Goal: Transaction & Acquisition: Obtain resource

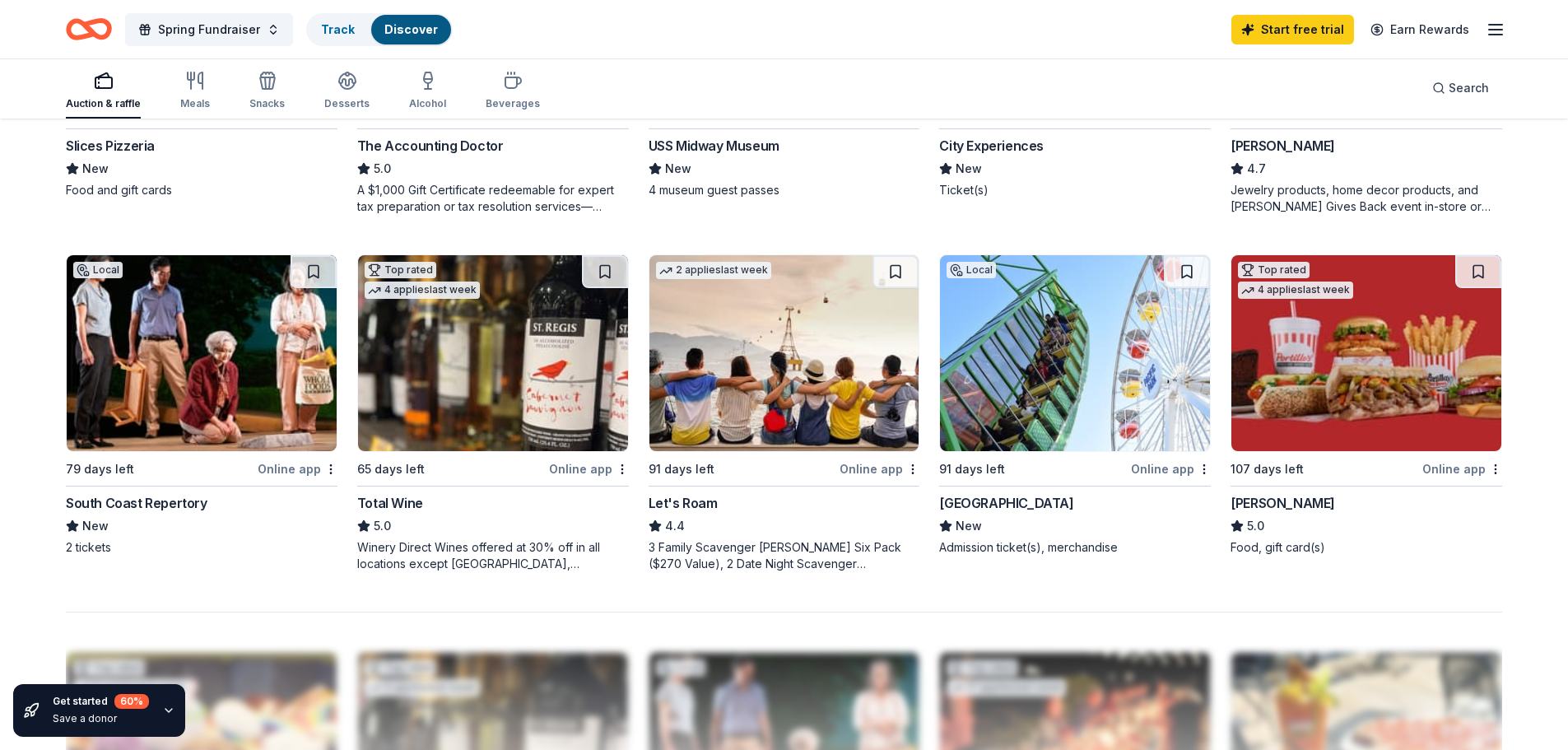
scroll to position [824, 0]
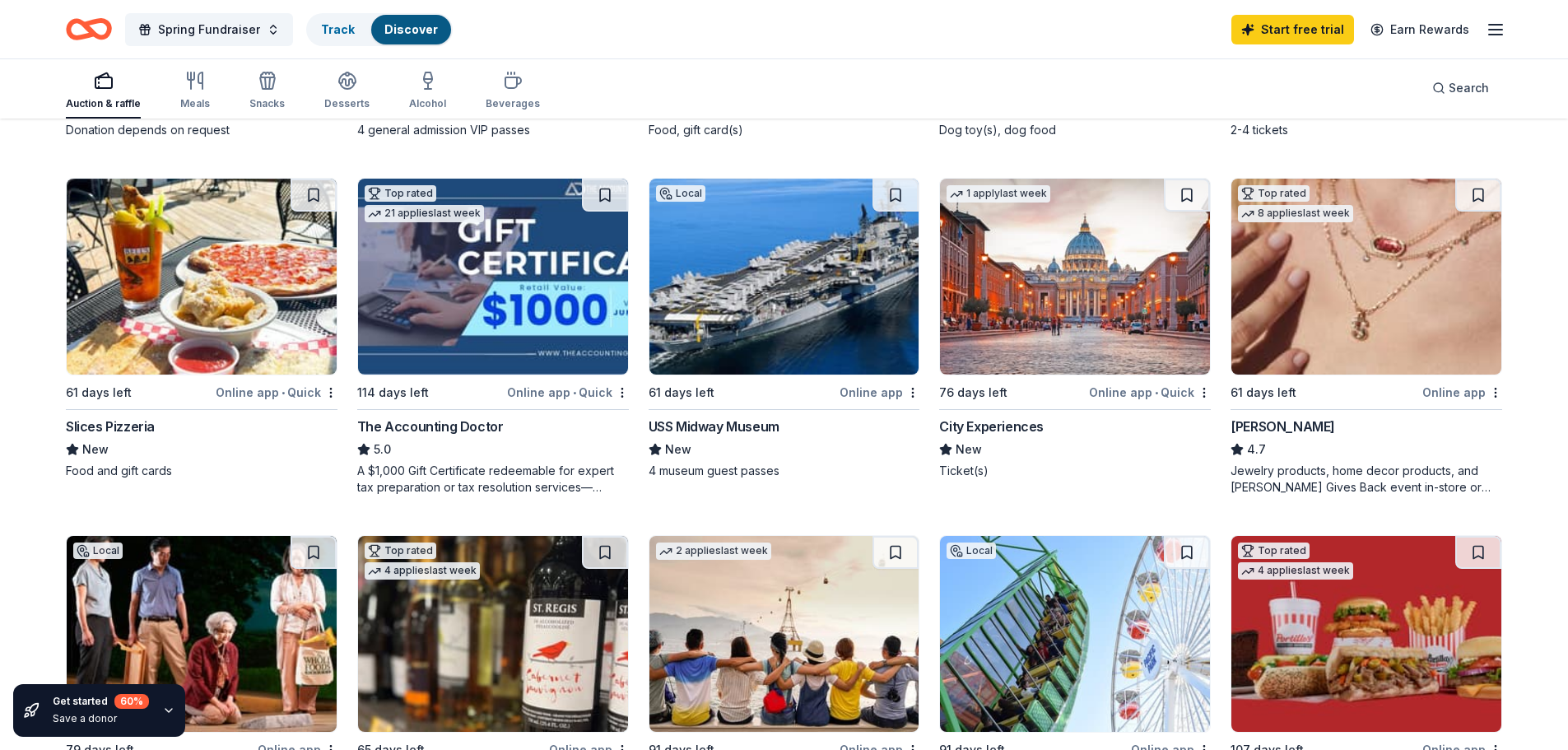
click at [148, 332] on img at bounding box center [201, 276] width 270 height 196
click at [774, 347] on img at bounding box center [784, 276] width 270 height 196
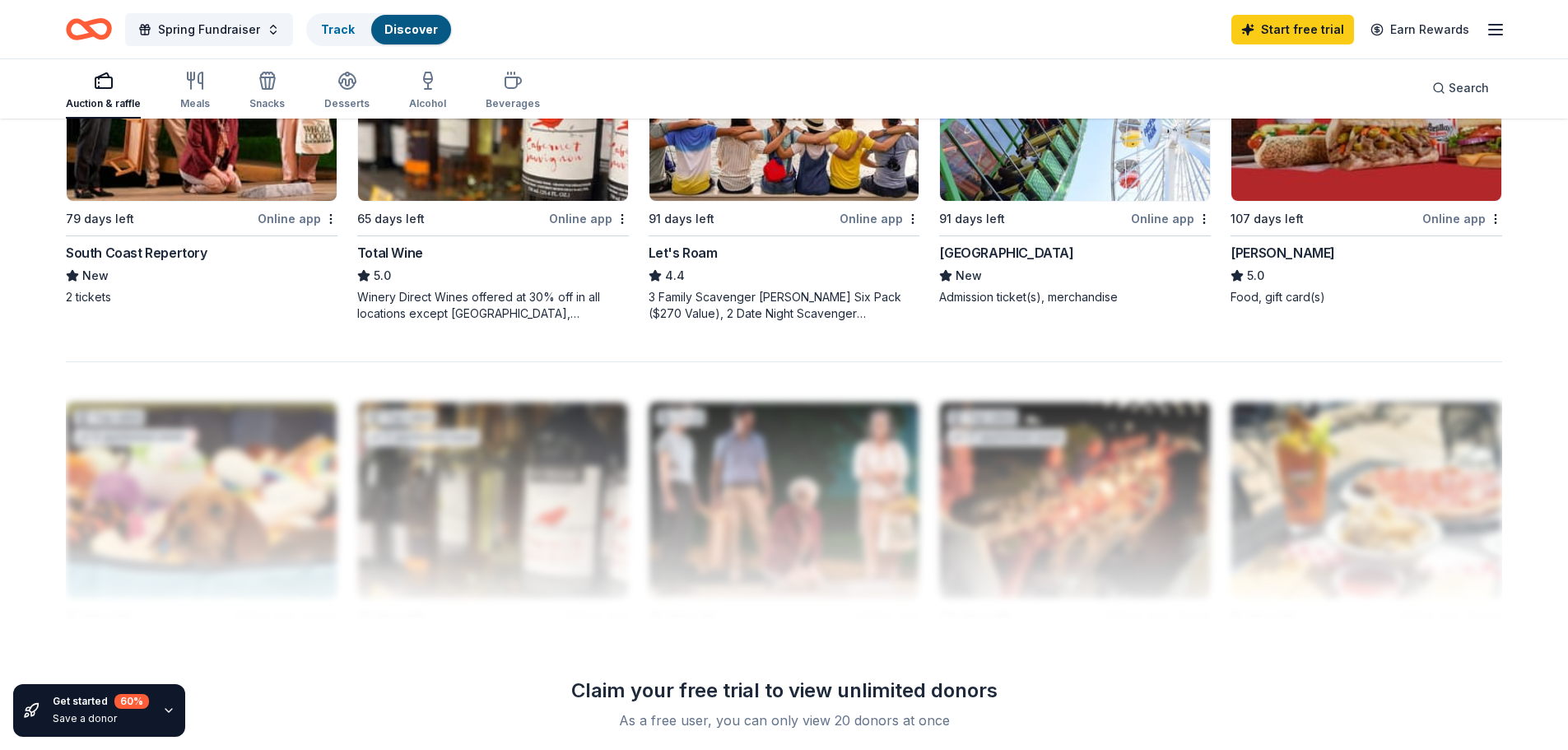
scroll to position [1132, 0]
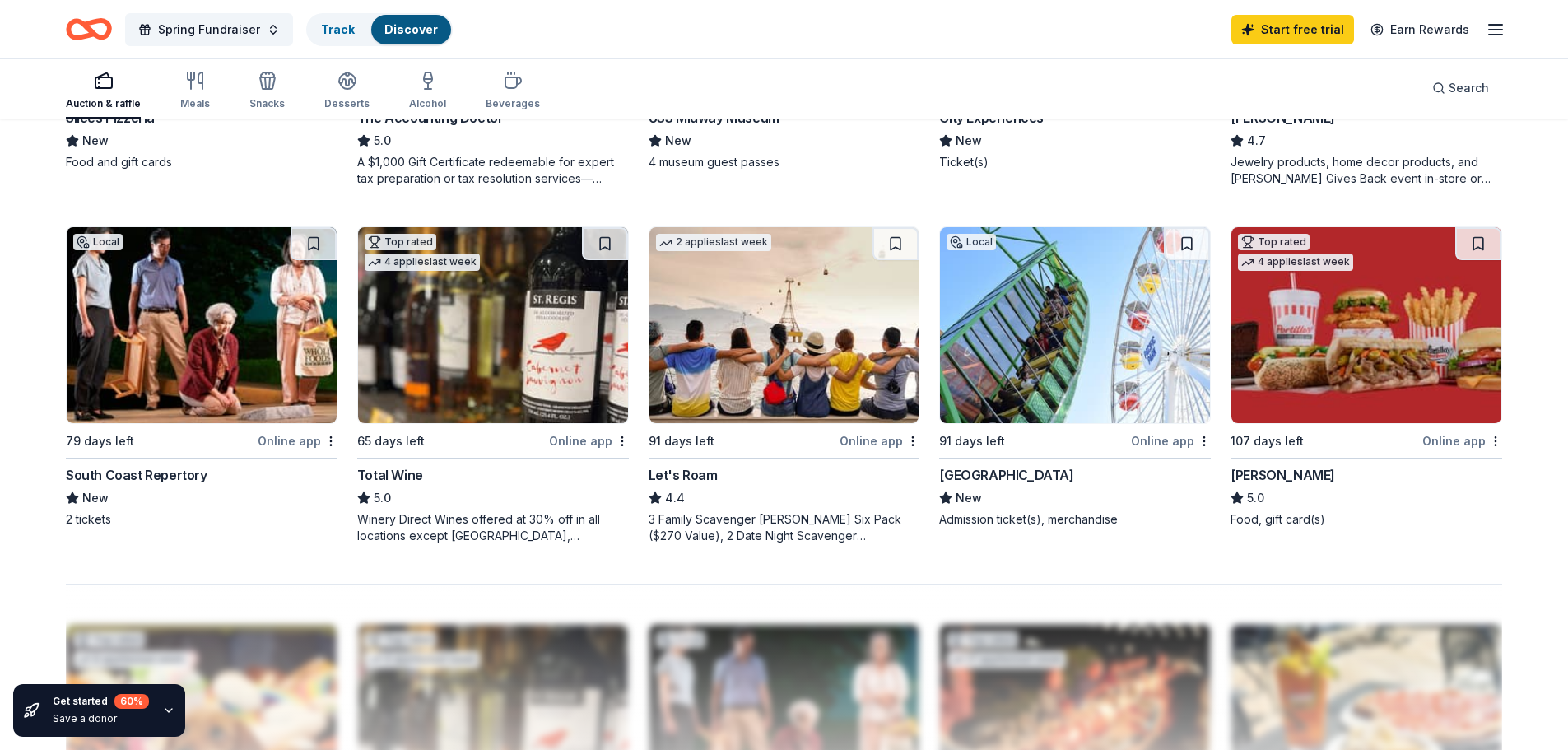
click at [168, 313] on img at bounding box center [201, 325] width 270 height 196
click at [742, 486] on div "Let's Roam 4.4 3 Family Scavenger Hunt Six Pack ($270 Value), 2 Date Night Scav…" at bounding box center [784, 504] width 271 height 79
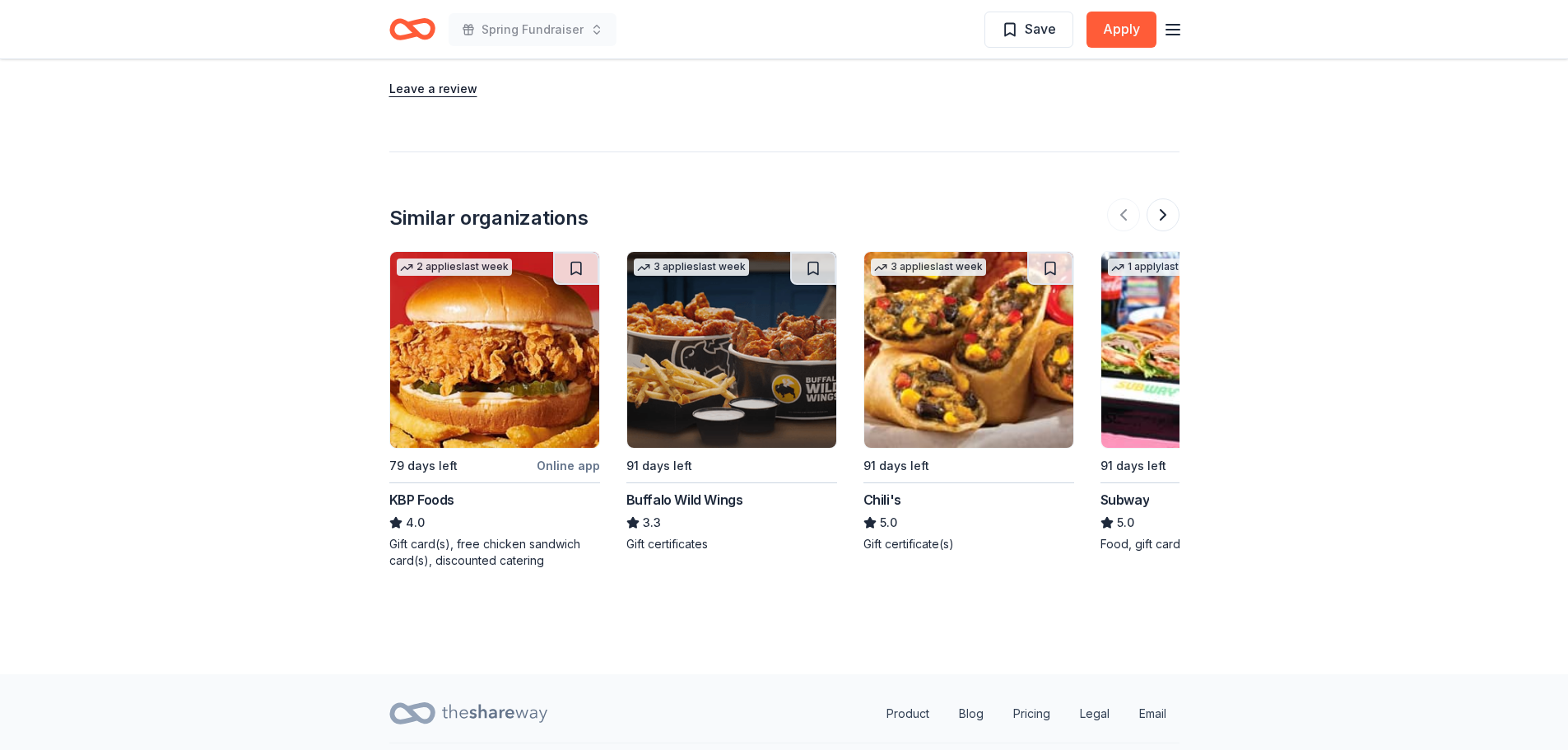
scroll to position [1621, 0]
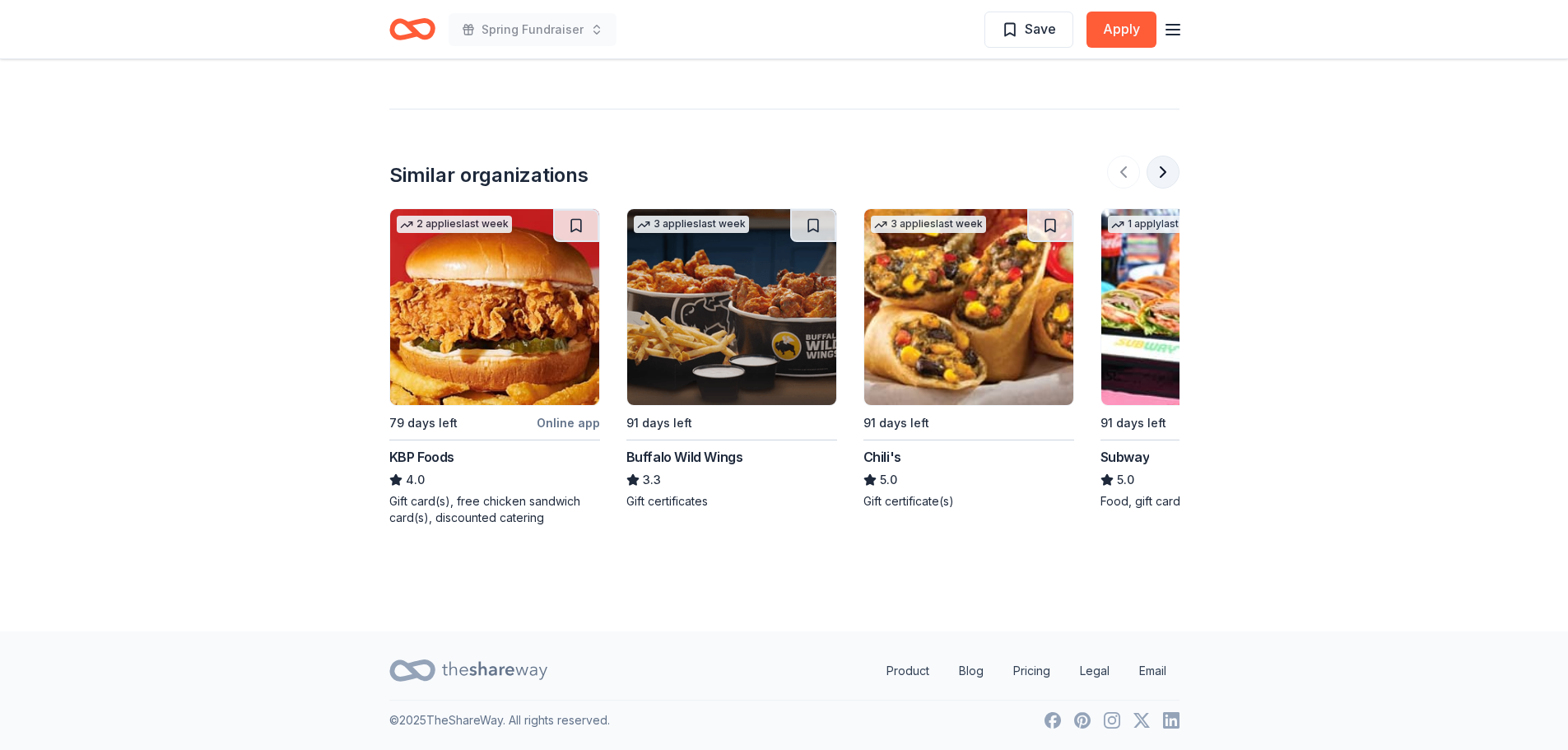
click at [1167, 173] on button at bounding box center [1163, 172] width 32 height 32
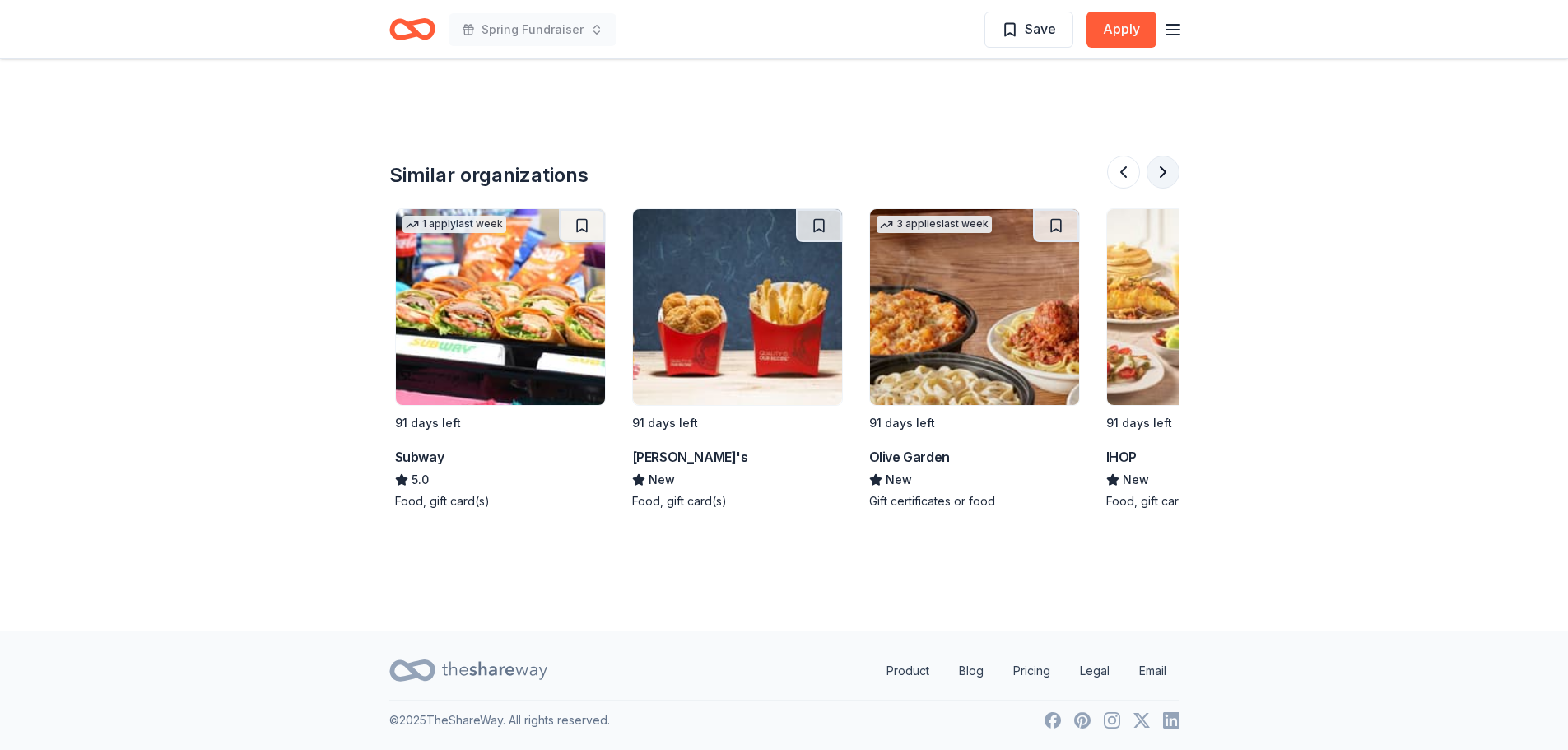
scroll to position [0, 711]
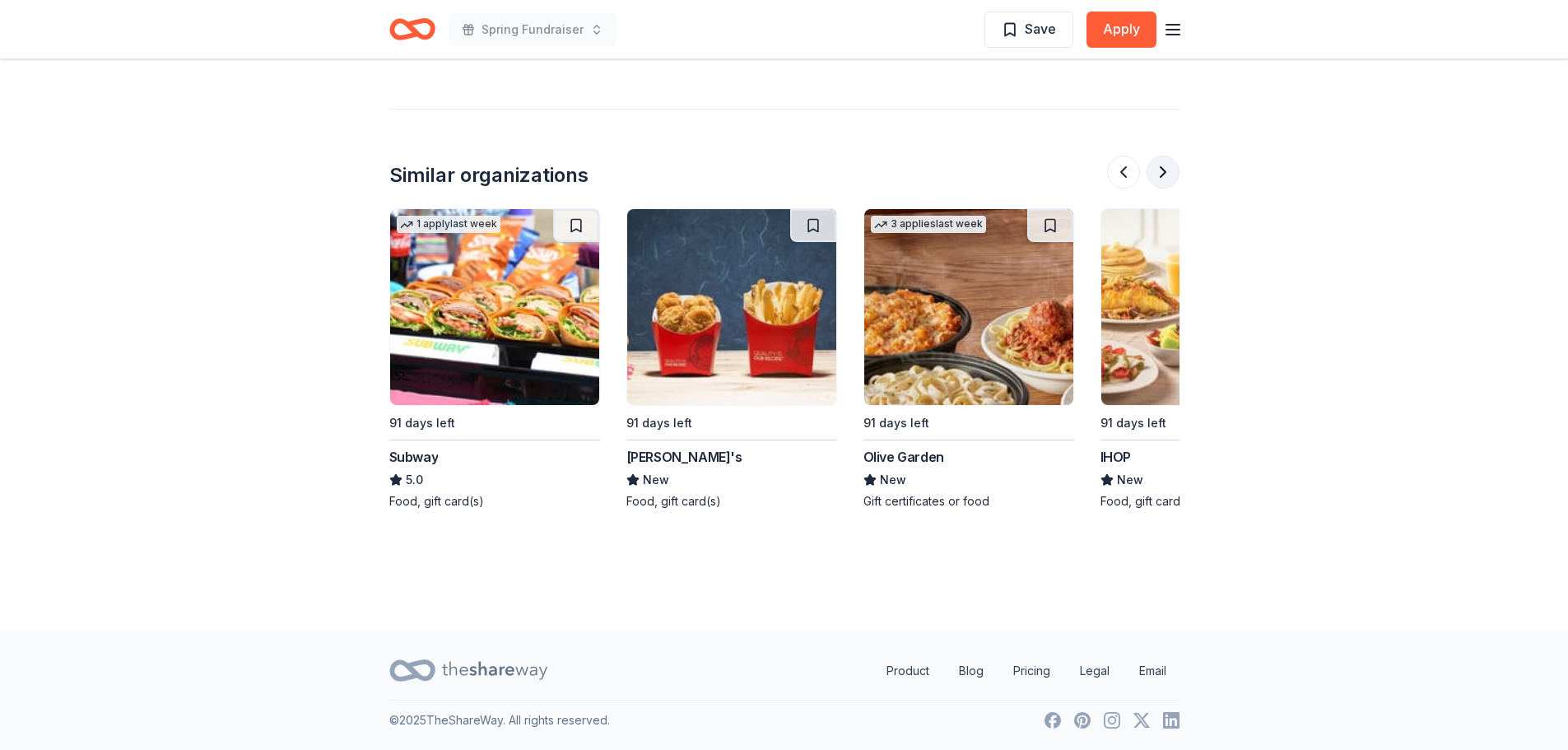
click at [1167, 173] on button at bounding box center [1163, 172] width 32 height 32
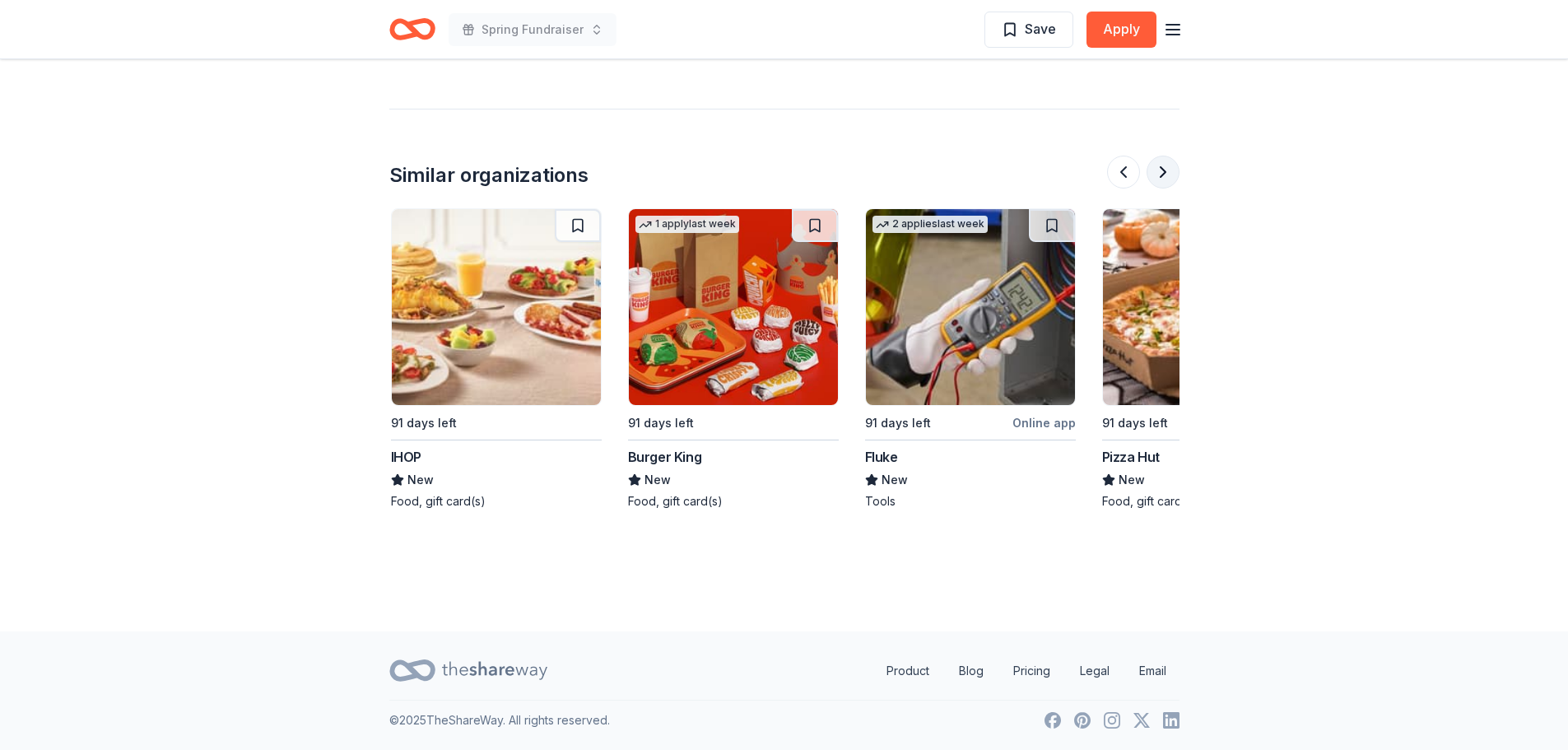
scroll to position [0, 1423]
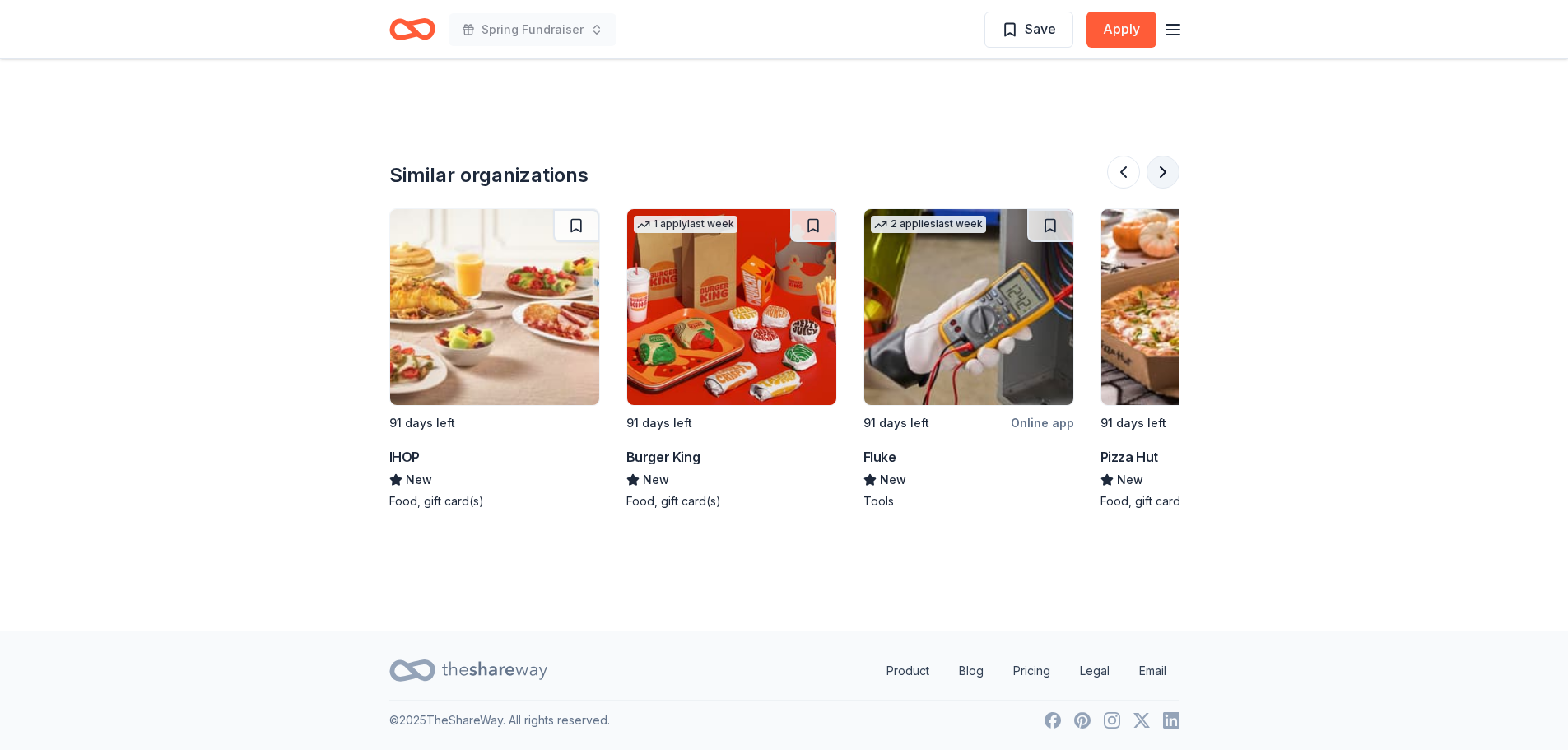
click at [1167, 173] on button at bounding box center [1163, 172] width 32 height 32
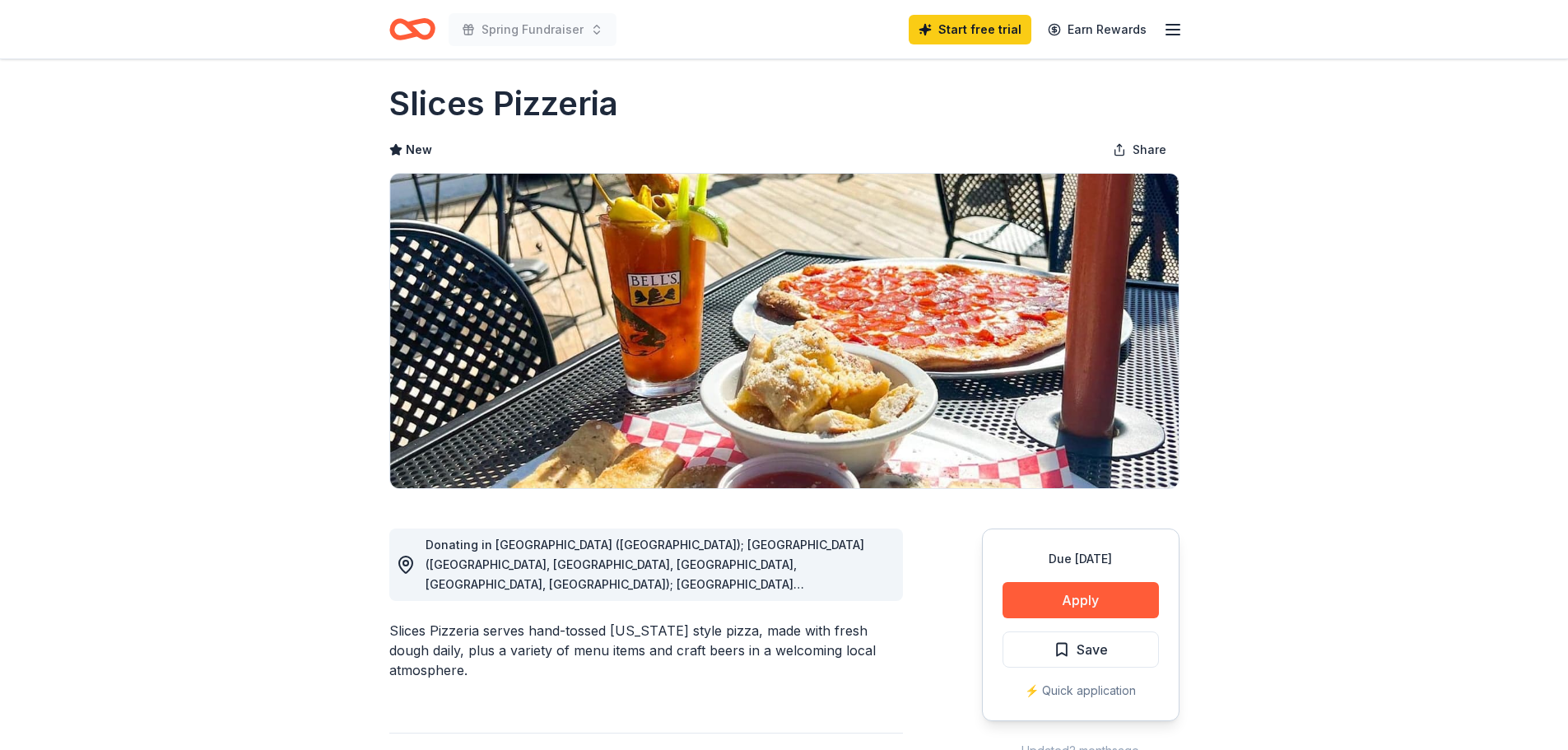
scroll to position [0, 0]
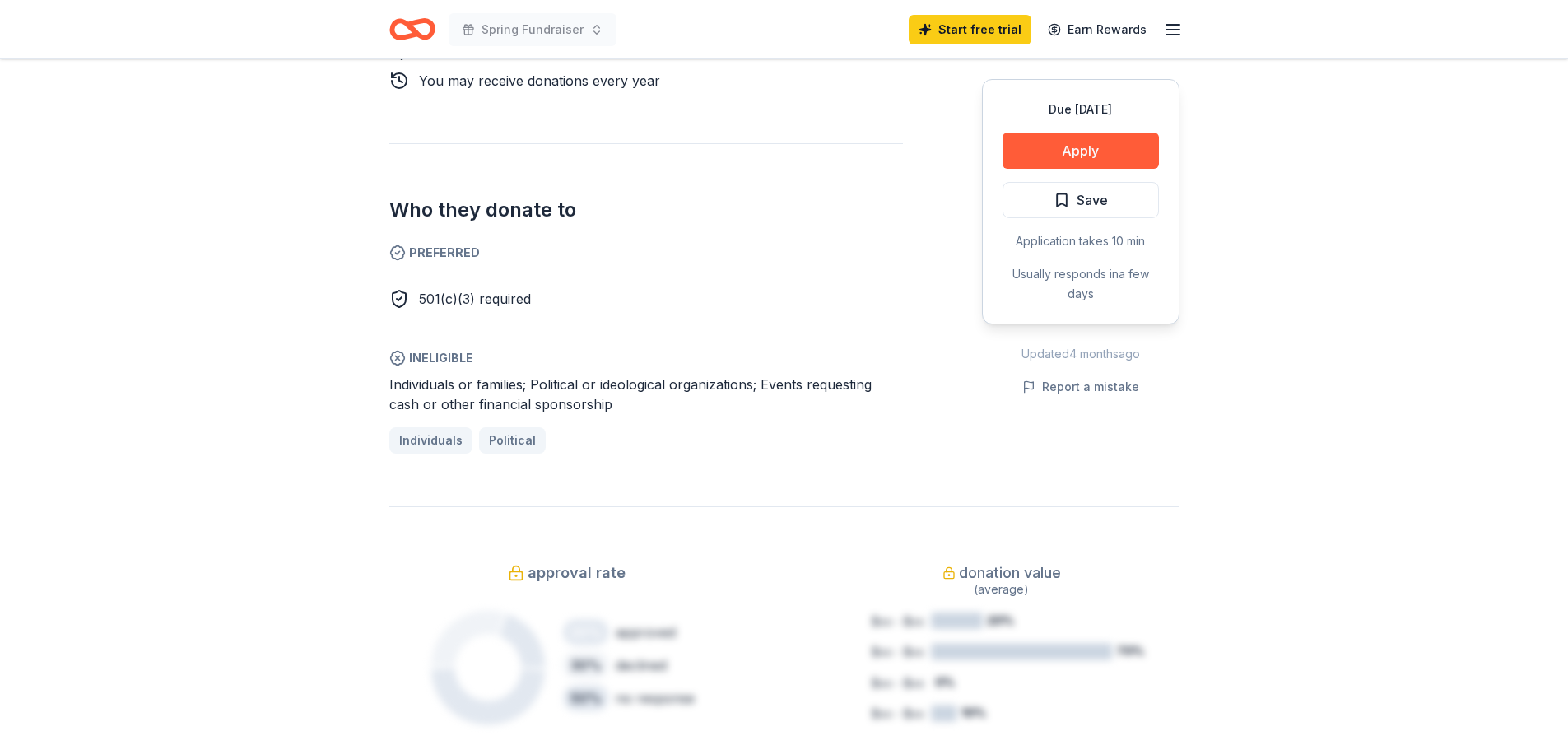
scroll to position [824, 0]
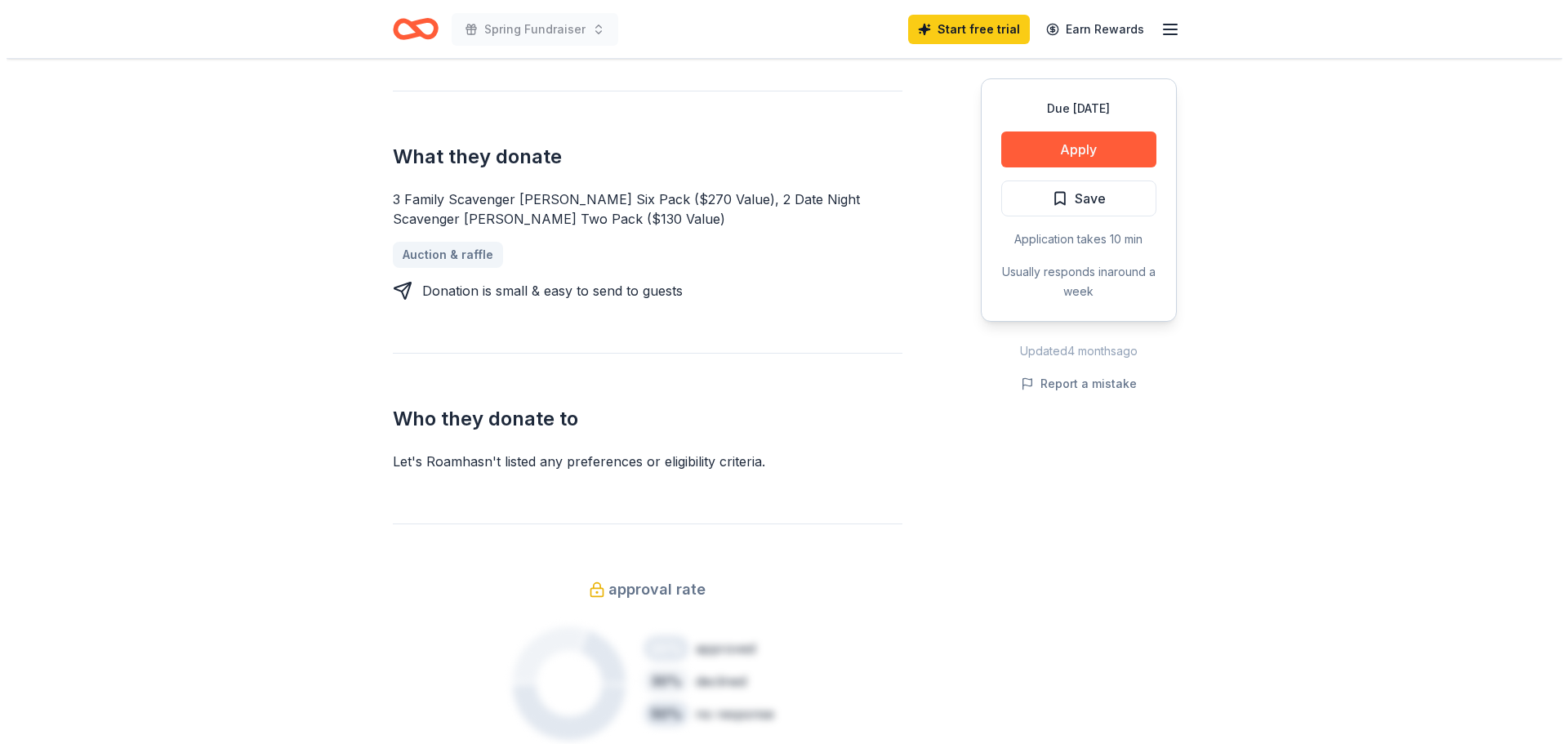
scroll to position [82, 0]
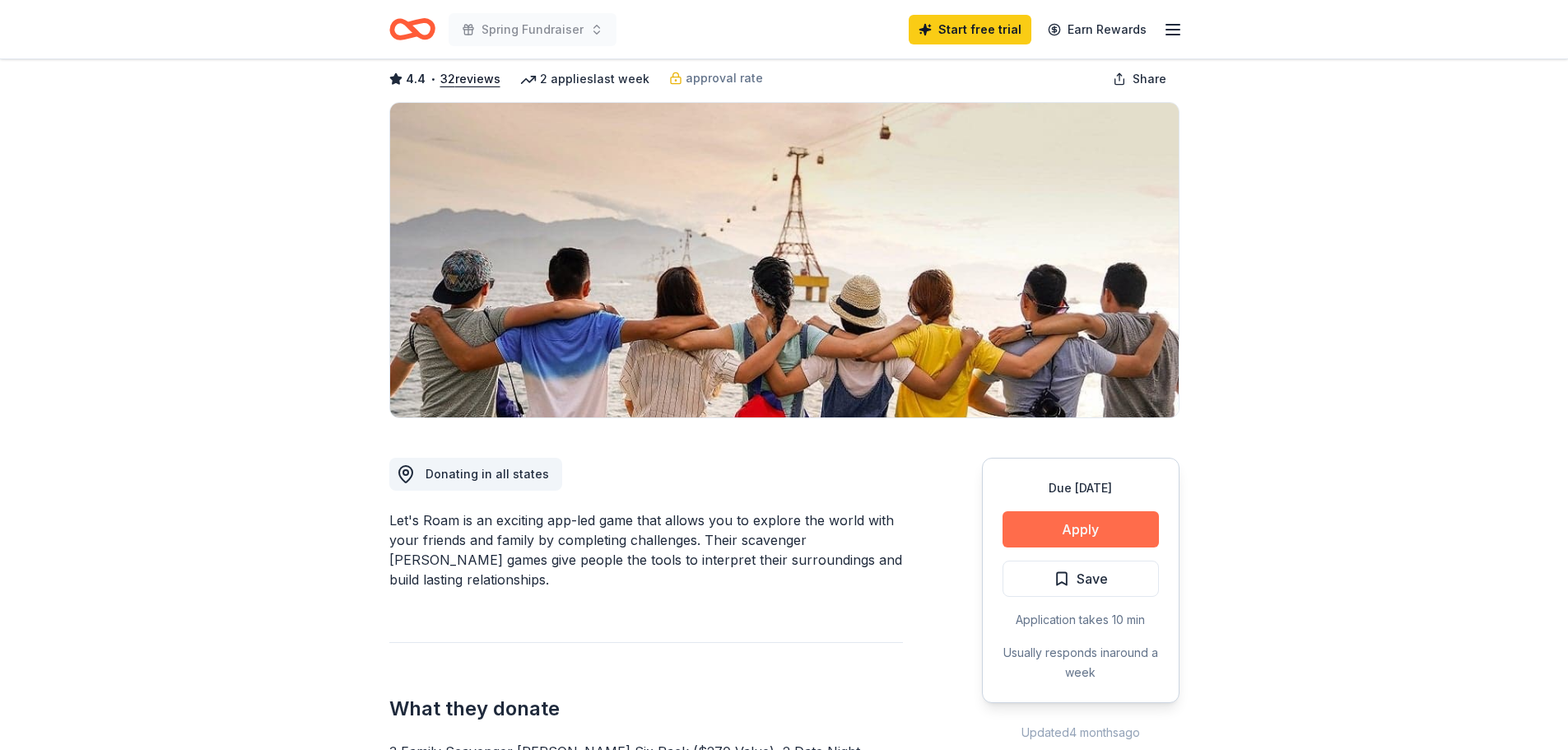
click at [1091, 535] on button "Apply" at bounding box center [1081, 529] width 157 height 36
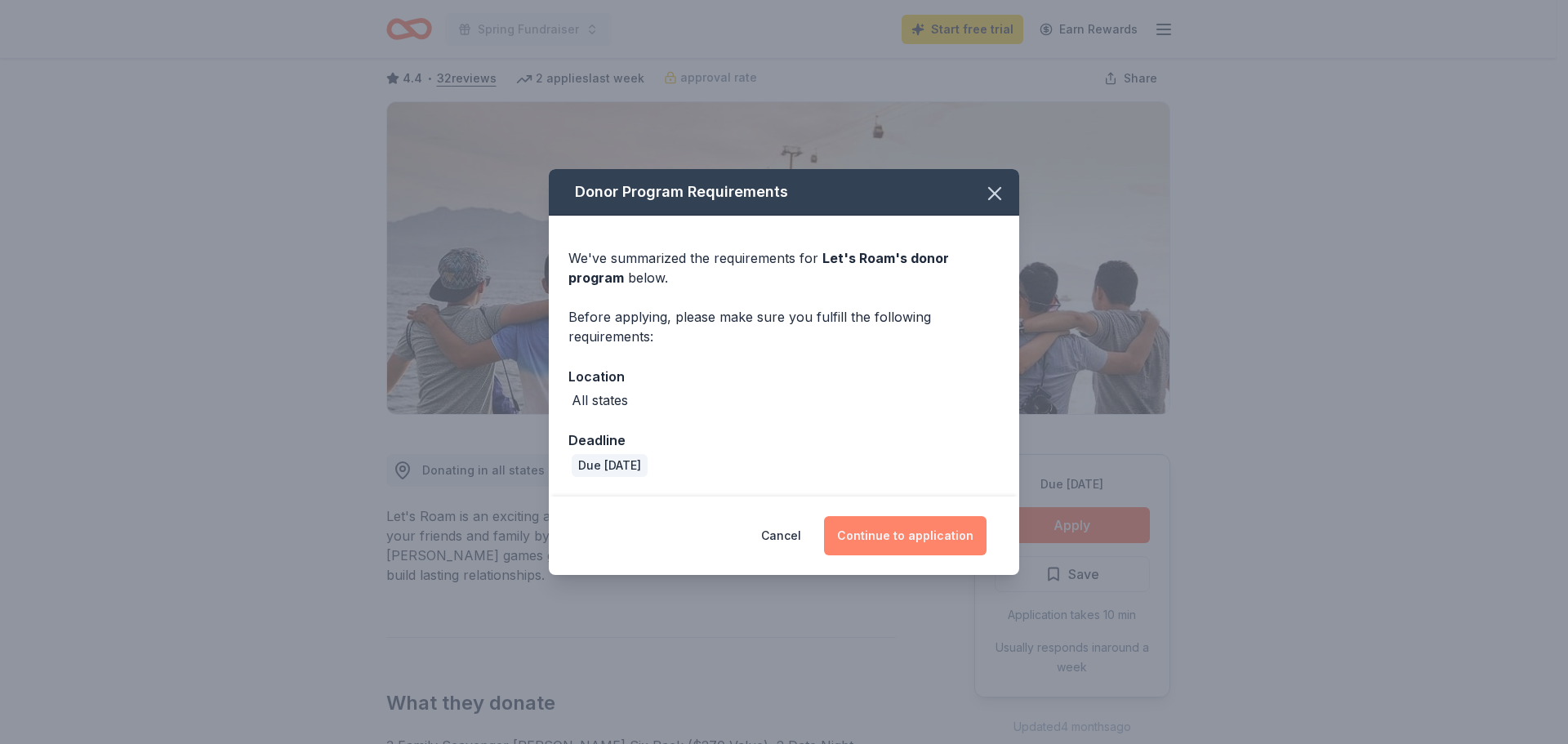
click at [887, 542] on button "Continue to application" at bounding box center [906, 535] width 163 height 39
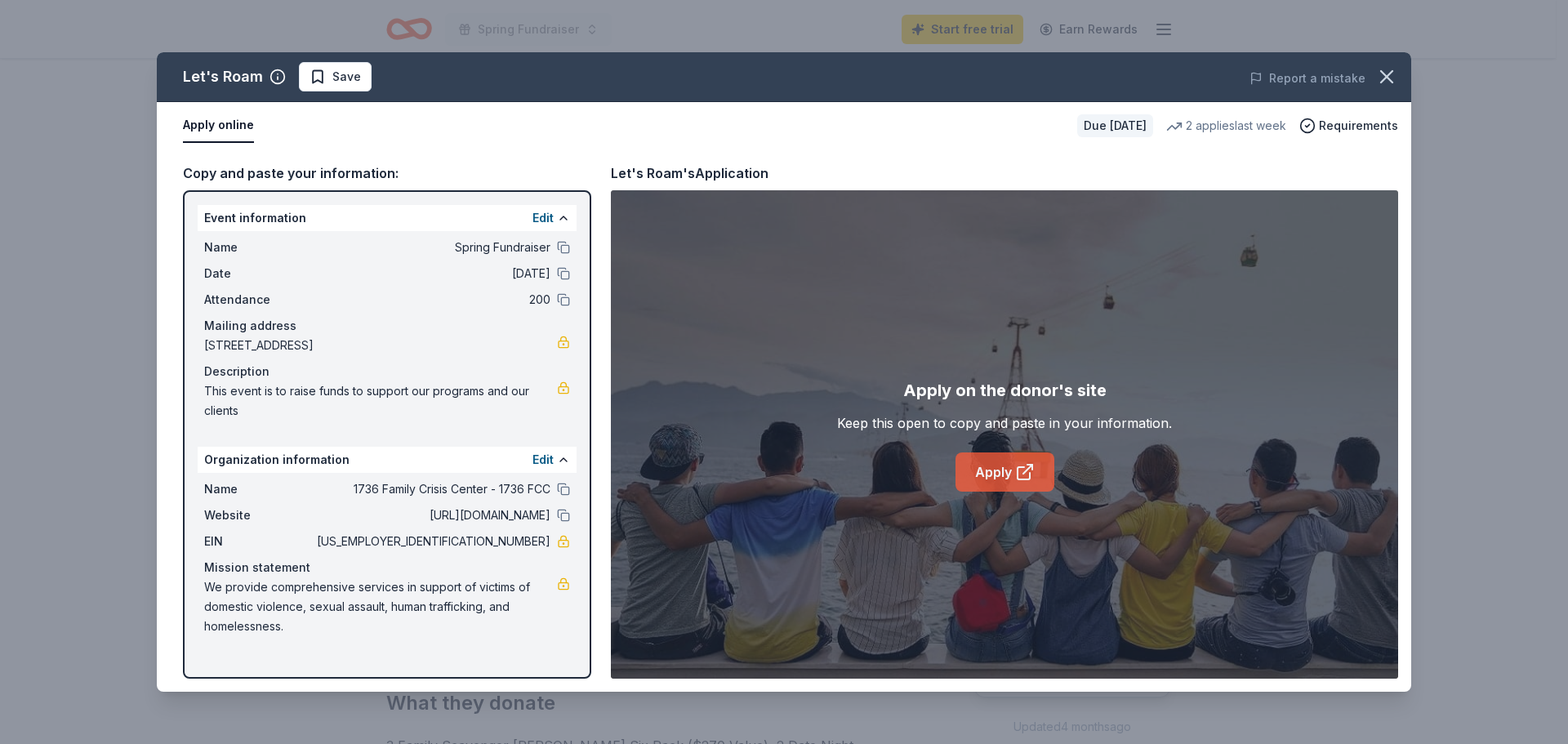
click at [1001, 483] on link "Apply" at bounding box center [1005, 472] width 99 height 39
